Goal: Task Accomplishment & Management: Use online tool/utility

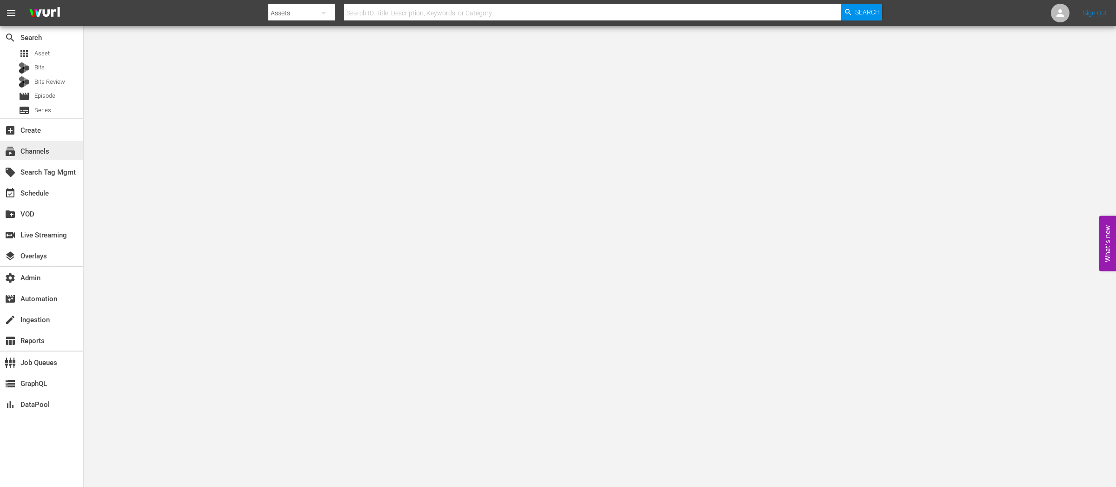
click at [38, 147] on div "subscriptions Channels" at bounding box center [26, 150] width 52 height 8
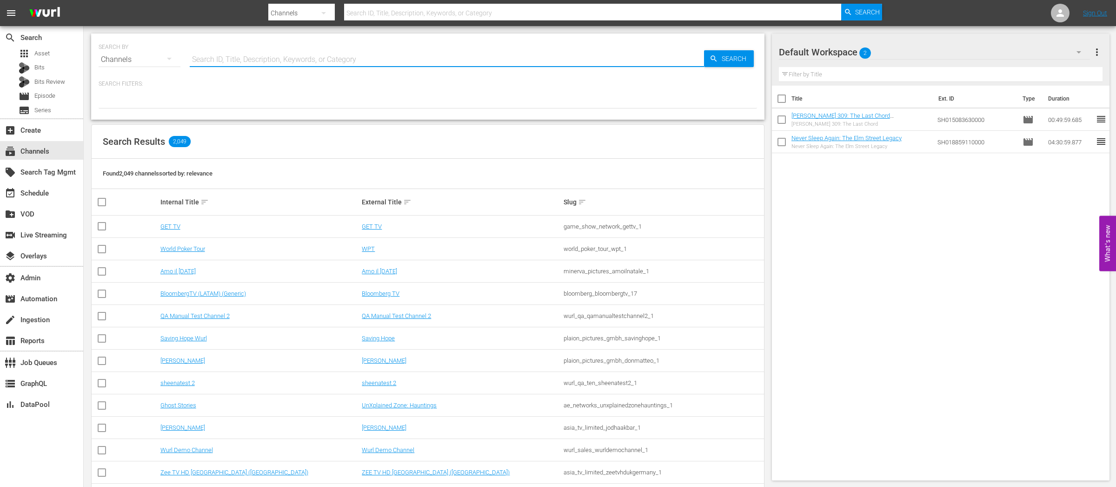
click at [288, 58] on input "text" at bounding box center [447, 59] width 514 height 22
type input "fifa"
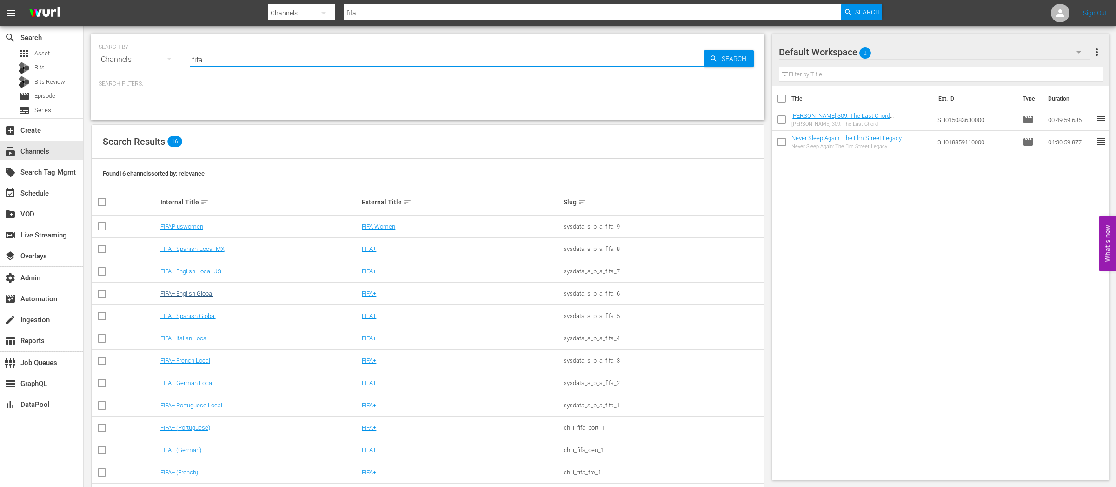
type input "fifa"
click at [204, 295] on link "FIFA+ English Global" at bounding box center [186, 293] width 53 height 7
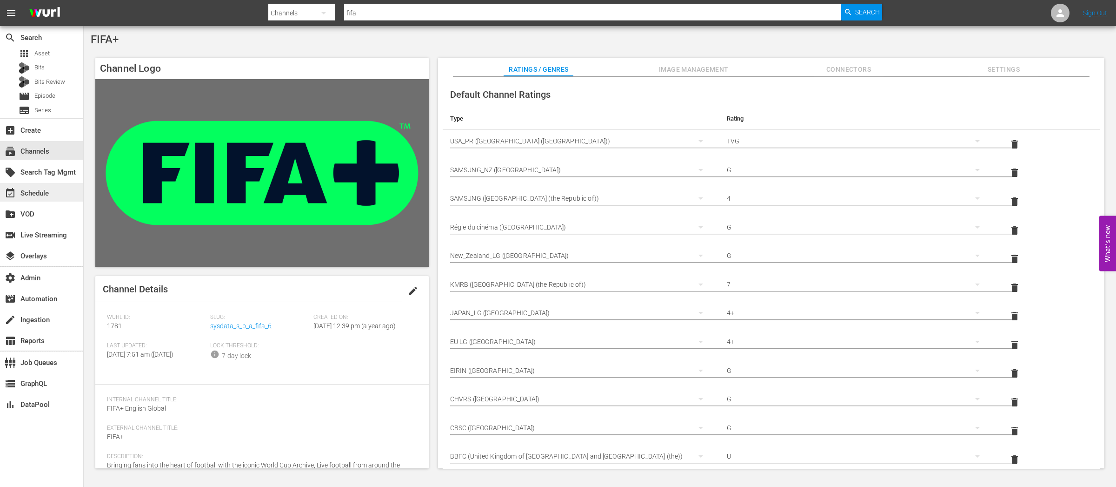
click at [35, 190] on div "event_available Schedule" at bounding box center [26, 191] width 52 height 8
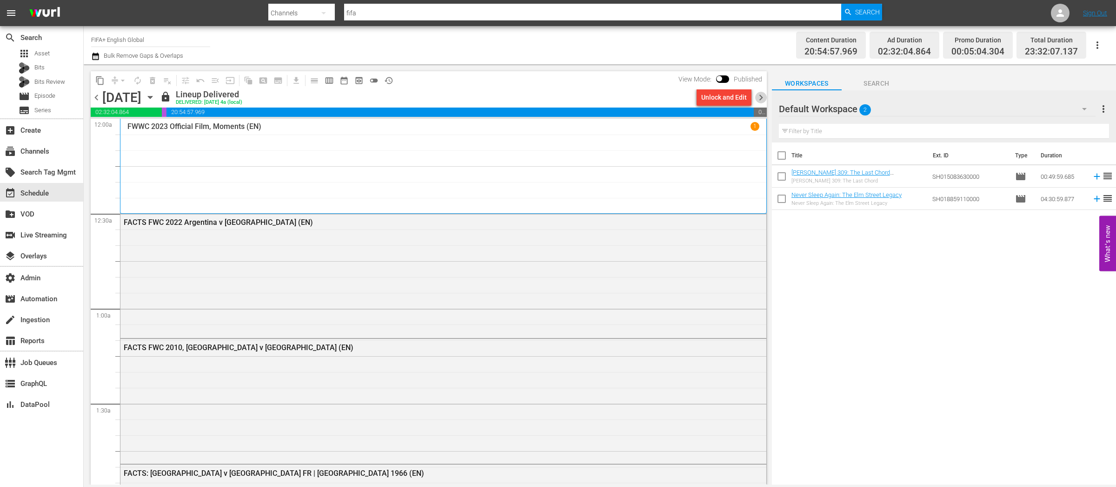
drag, startPoint x: 762, startPoint y: 99, endPoint x: 620, endPoint y: 92, distance: 142.0
click at [763, 99] on span "chevron_right" at bounding box center [761, 98] width 12 height 12
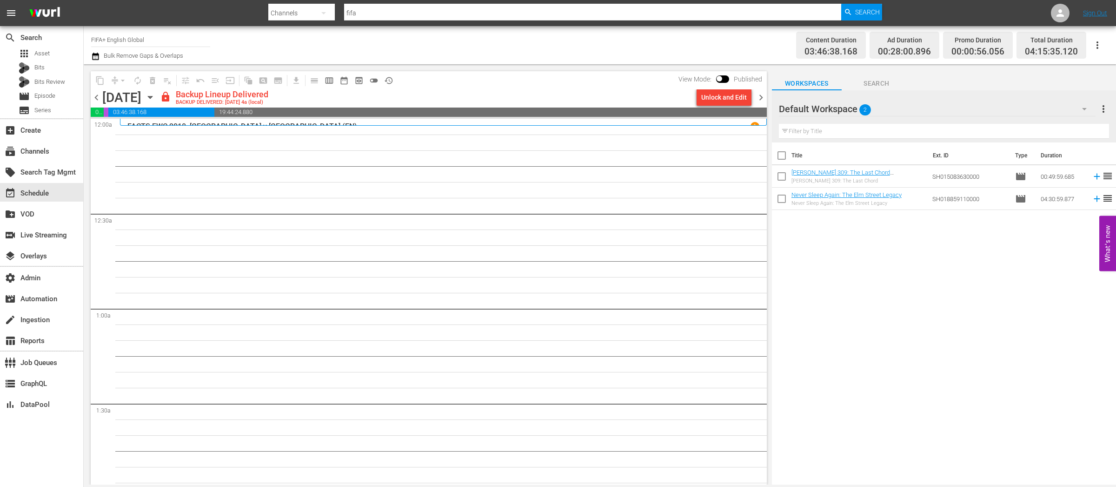
click at [715, 99] on div "Unlock and Edit" at bounding box center [724, 97] width 46 height 17
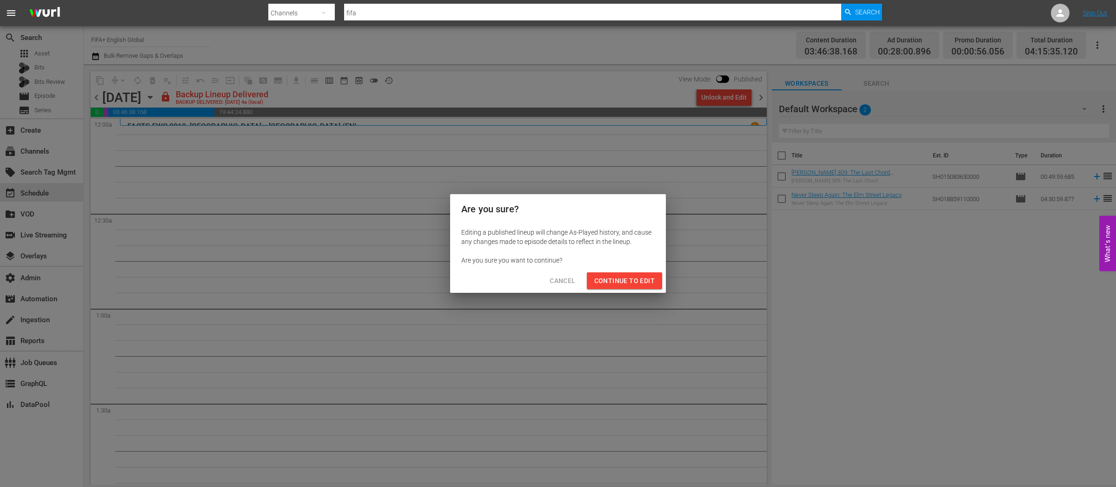
click at [621, 284] on span "Continue to Edit" at bounding box center [624, 281] width 60 height 12
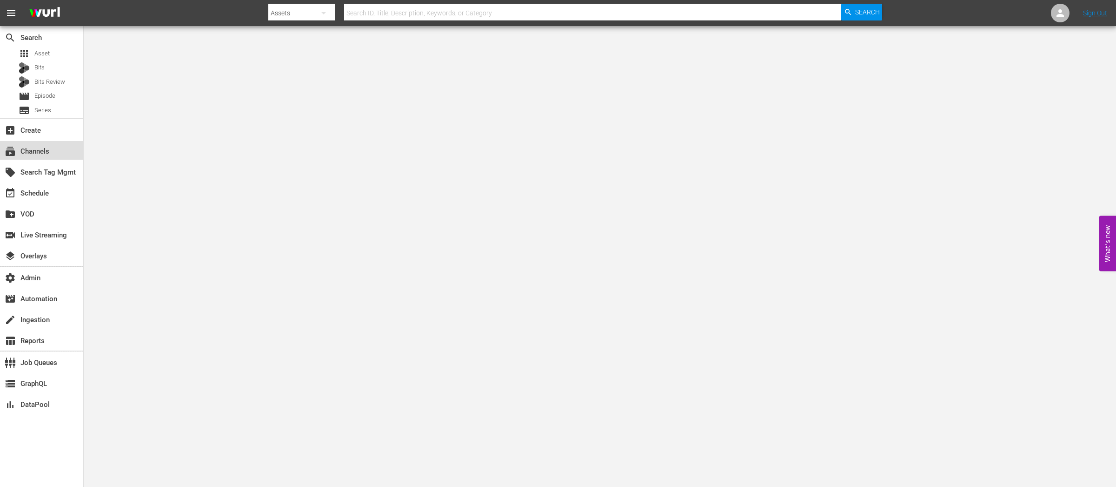
click at [40, 148] on div "subscriptions Channels" at bounding box center [26, 150] width 52 height 8
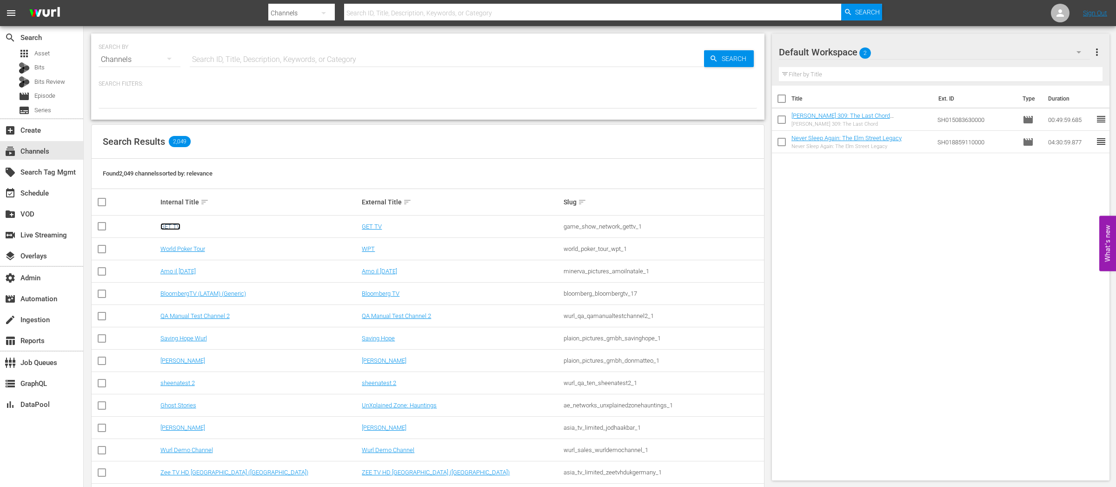
click at [164, 226] on link "GET TV" at bounding box center [170, 226] width 20 height 7
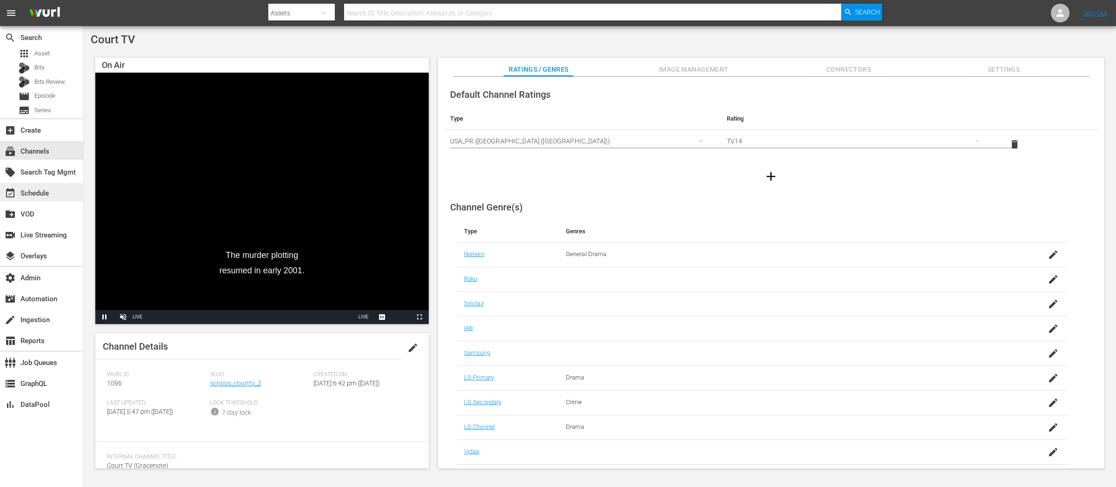
click at [37, 193] on div "event_available Schedule" at bounding box center [26, 191] width 52 height 8
